Goal: Find specific page/section

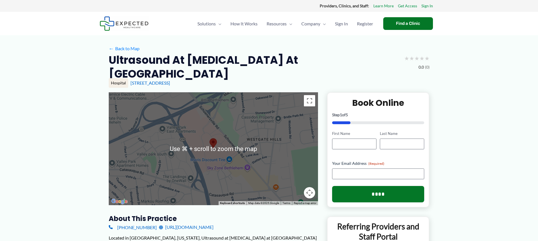
click at [310, 195] on button "Map camera controls" at bounding box center [309, 192] width 11 height 11
click at [259, 133] on div at bounding box center [213, 148] width 209 height 113
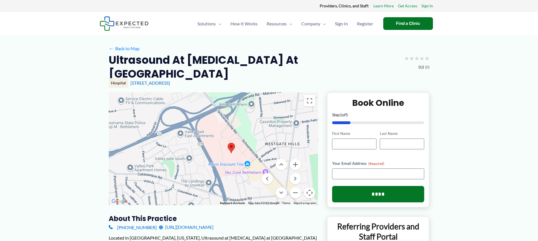
drag, startPoint x: 250, startPoint y: 150, endPoint x: 265, endPoint y: 149, distance: 15.6
click at [265, 149] on div at bounding box center [213, 148] width 209 height 113
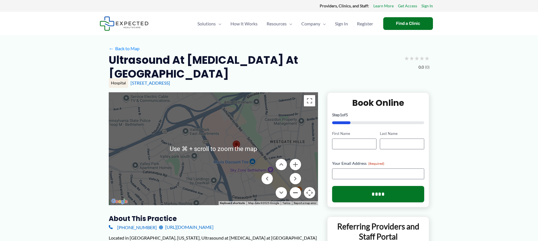
click at [295, 197] on button "Zoom out" at bounding box center [295, 192] width 11 height 11
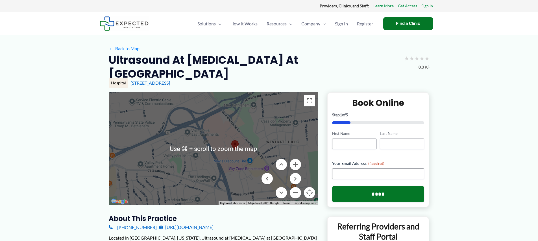
click at [295, 197] on button "Zoom out" at bounding box center [295, 192] width 11 height 11
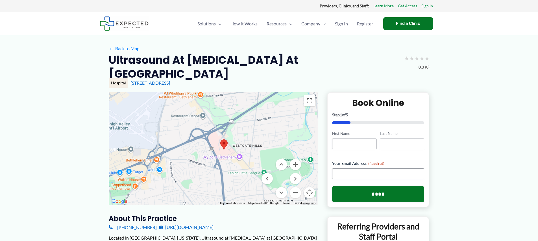
click at [295, 197] on button "Zoom out" at bounding box center [295, 192] width 11 height 11
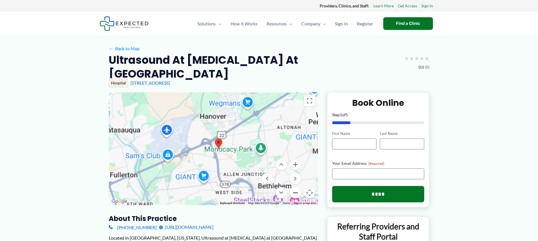
click at [295, 196] on button "Zoom out" at bounding box center [295, 192] width 11 height 11
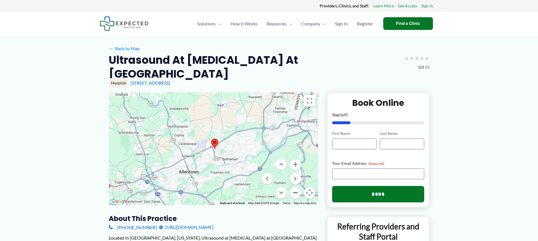
click at [294, 195] on button "Zoom out" at bounding box center [295, 192] width 11 height 11
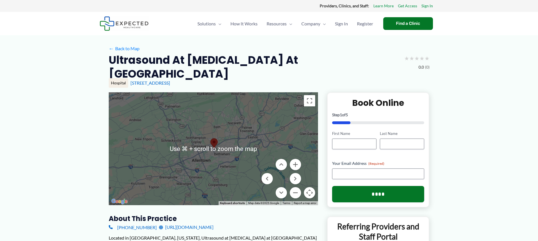
click at [282, 62] on h2 "Ultrasound at [MEDICAL_DATA] at [GEOGRAPHIC_DATA]" at bounding box center [254, 67] width 291 height 28
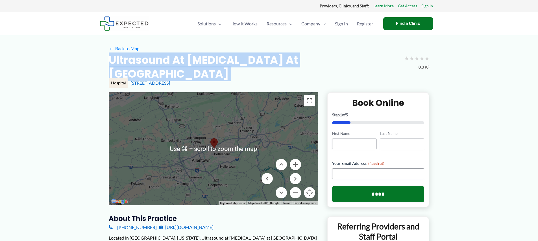
click at [282, 62] on h2 "Ultrasound at [MEDICAL_DATA] at [GEOGRAPHIC_DATA]" at bounding box center [254, 67] width 291 height 28
click at [285, 63] on h2 "Ultrasound at [MEDICAL_DATA] at [GEOGRAPHIC_DATA]" at bounding box center [254, 67] width 291 height 28
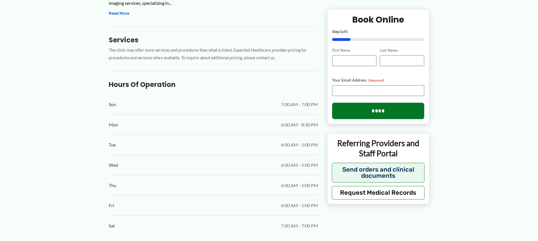
scroll to position [281, 0]
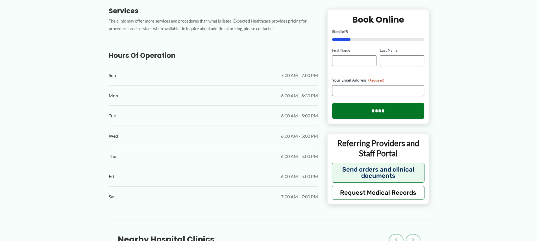
click at [295, 116] on span "6:00 AM - 5:00 PM" at bounding box center [299, 116] width 37 height 8
click at [298, 118] on span "6:00 AM - 5:00 PM" at bounding box center [299, 116] width 37 height 8
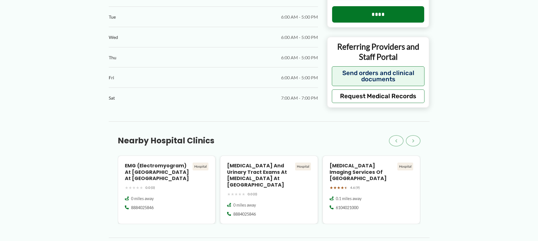
scroll to position [376, 0]
